Goal: Information Seeking & Learning: Learn about a topic

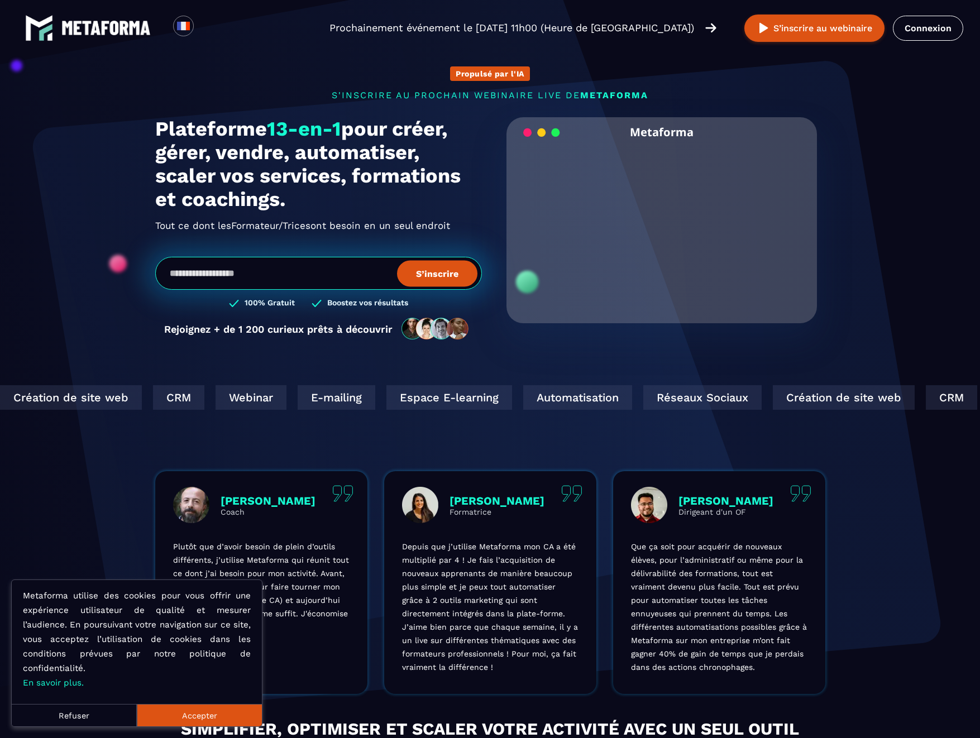
click at [660, 228] on video "Your browser does not support the video tag." at bounding box center [662, 220] width 294 height 147
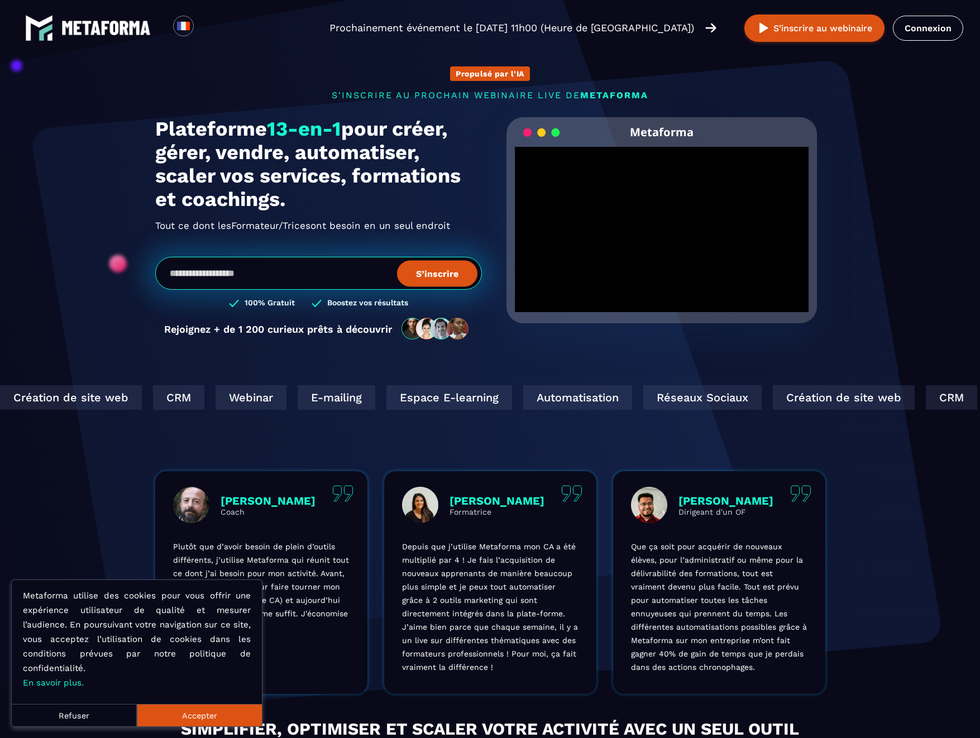
click at [194, 714] on button "Accepter" at bounding box center [199, 715] width 125 height 22
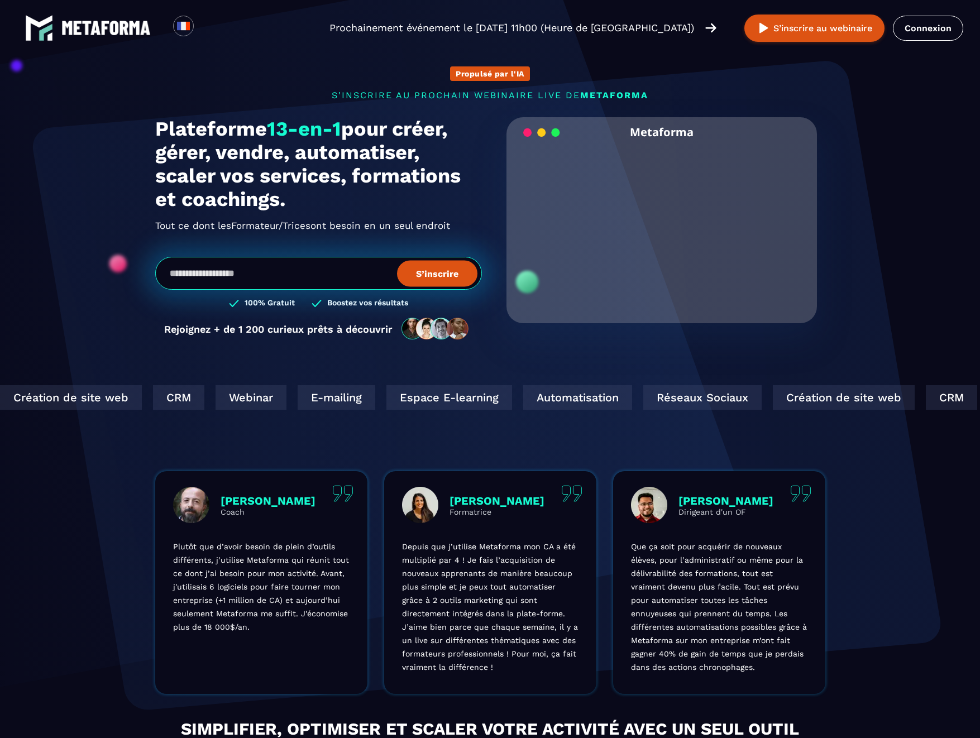
click at [657, 233] on video "Your browser does not support the video tag." at bounding box center [662, 220] width 294 height 147
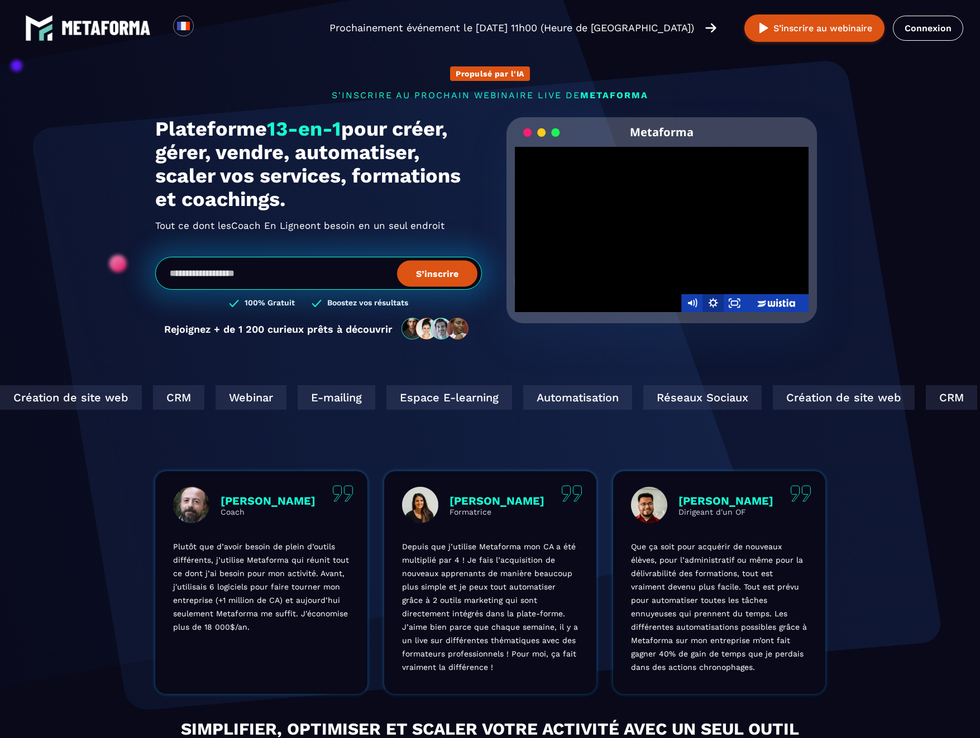
click at [715, 301] on icon "Show settings menu" at bounding box center [712, 302] width 9 height 9
click at [853, 311] on section "Propulsé par l'IA s'inscrire au prochain webinaire live de METAFORMA Prochainem…" at bounding box center [490, 358] width 980 height 716
